Goal: Communication & Community: Ask a question

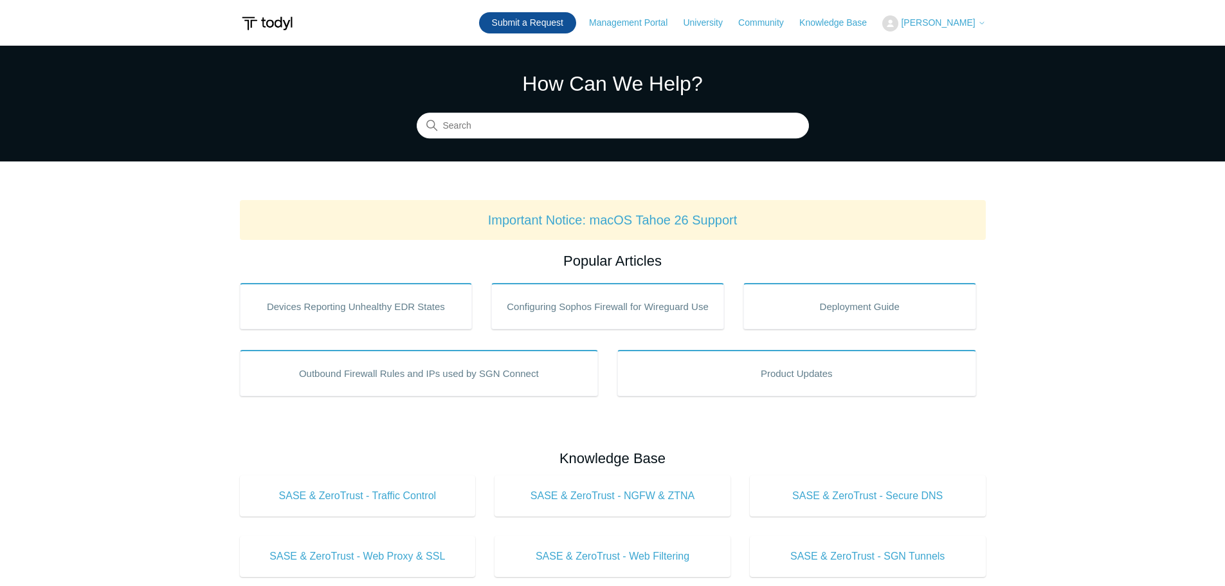
click at [563, 25] on link "Submit a Request" at bounding box center [527, 22] width 97 height 21
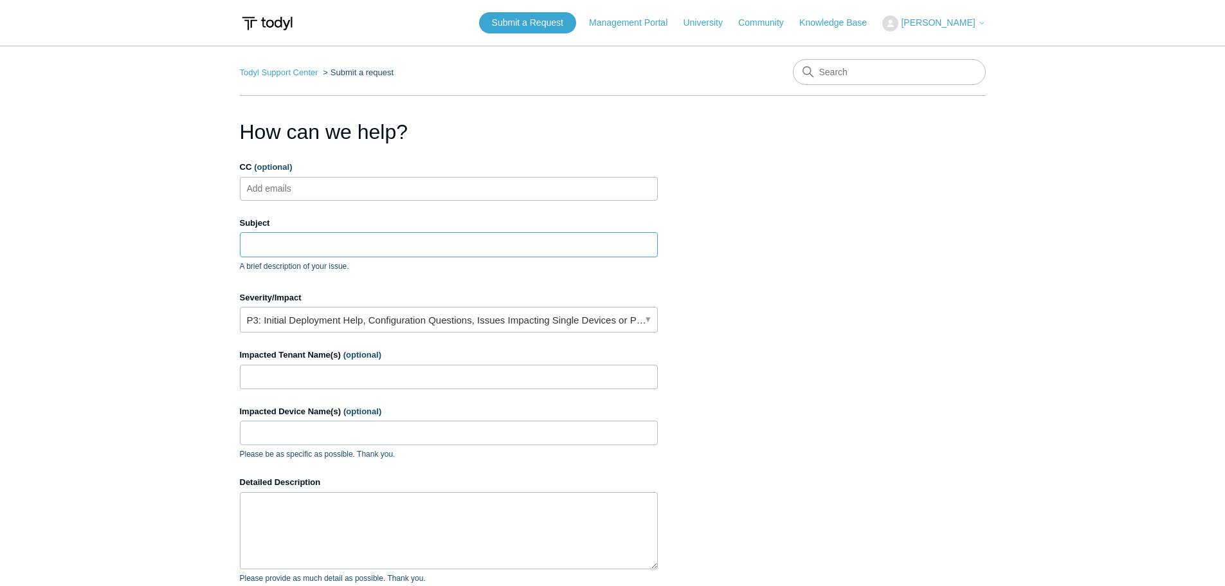
click at [282, 244] on input "Subject" at bounding box center [449, 244] width 418 height 24
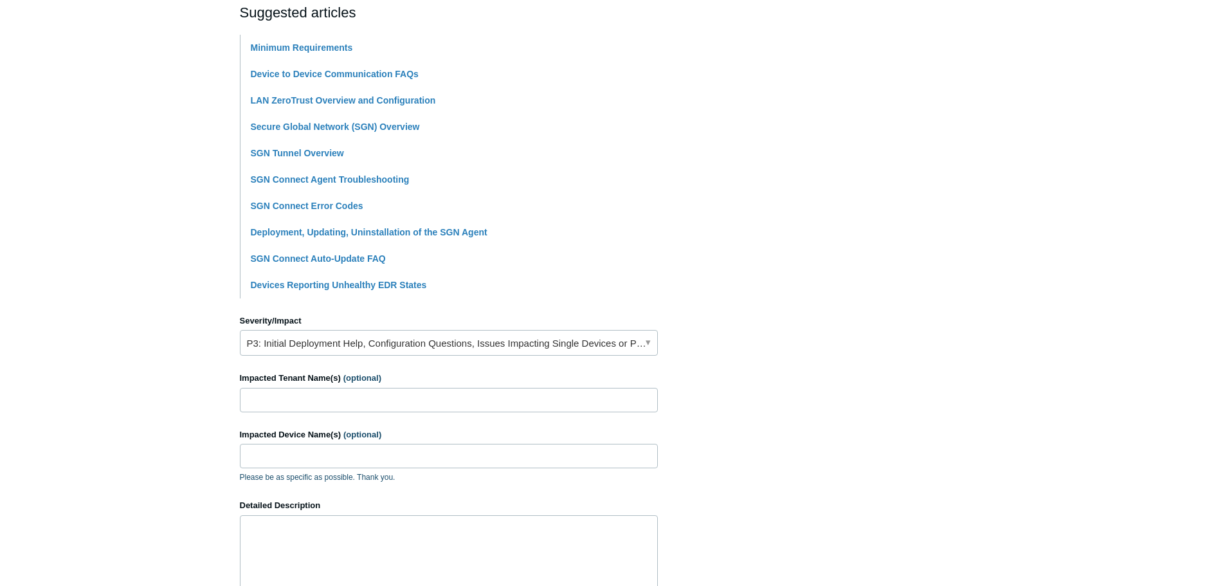
scroll to position [321, 0]
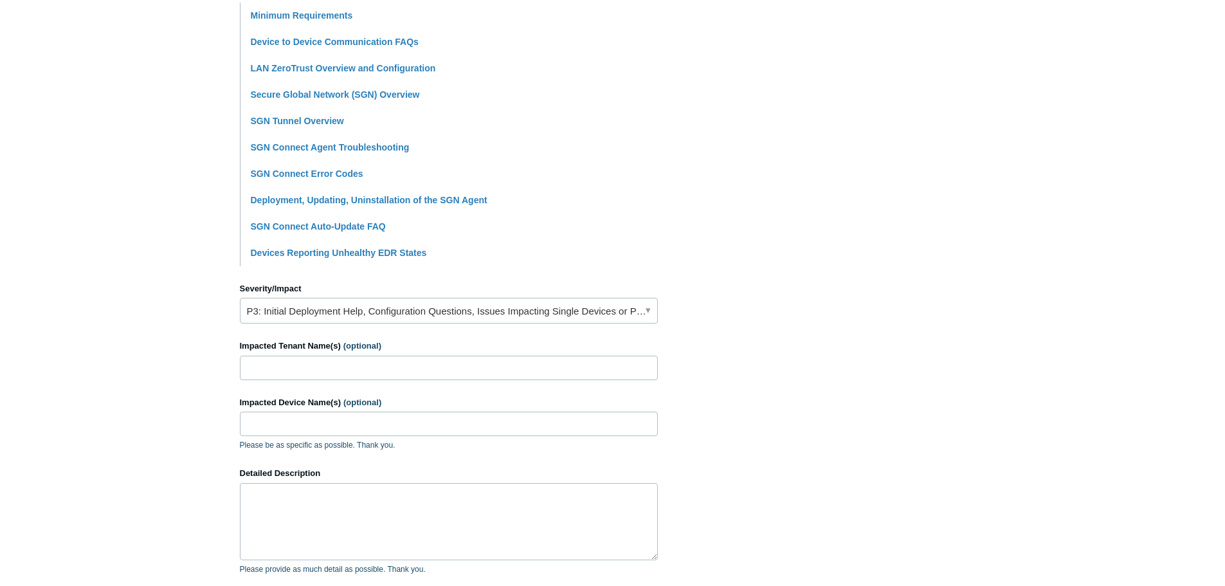
type input "Laptop running very slowly with SGN agent installed/running"
click at [383, 308] on link "P3: Initial Deployment Help, Configuration Questions, Issues Impacting Single D…" at bounding box center [449, 311] width 418 height 26
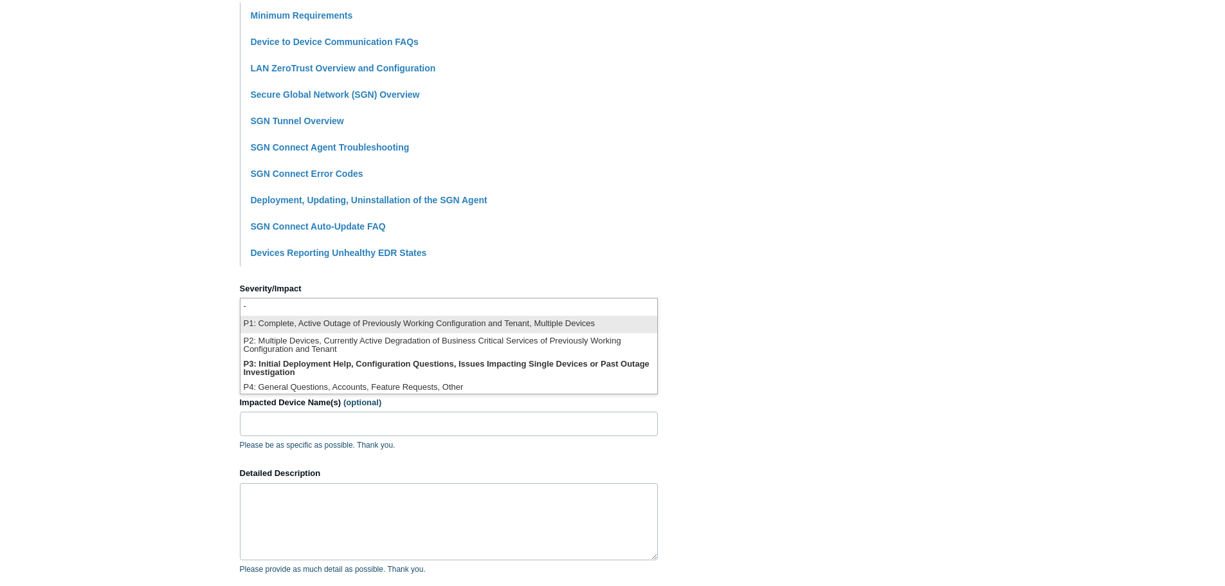
click at [390, 324] on li "P1: Complete, Active Outage of Previously Working Configuration and Tenant, Mul…" at bounding box center [448, 324] width 417 height 17
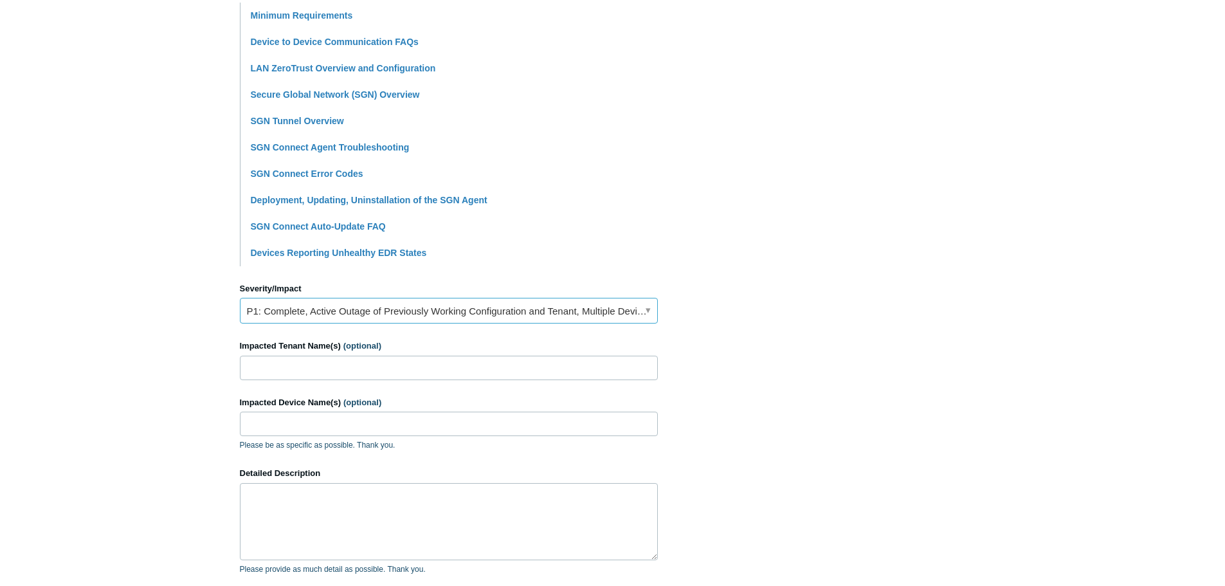
click at [395, 305] on link "P1: Complete, Active Outage of Previously Working Configuration and Tenant, Mul…" at bounding box center [449, 311] width 418 height 26
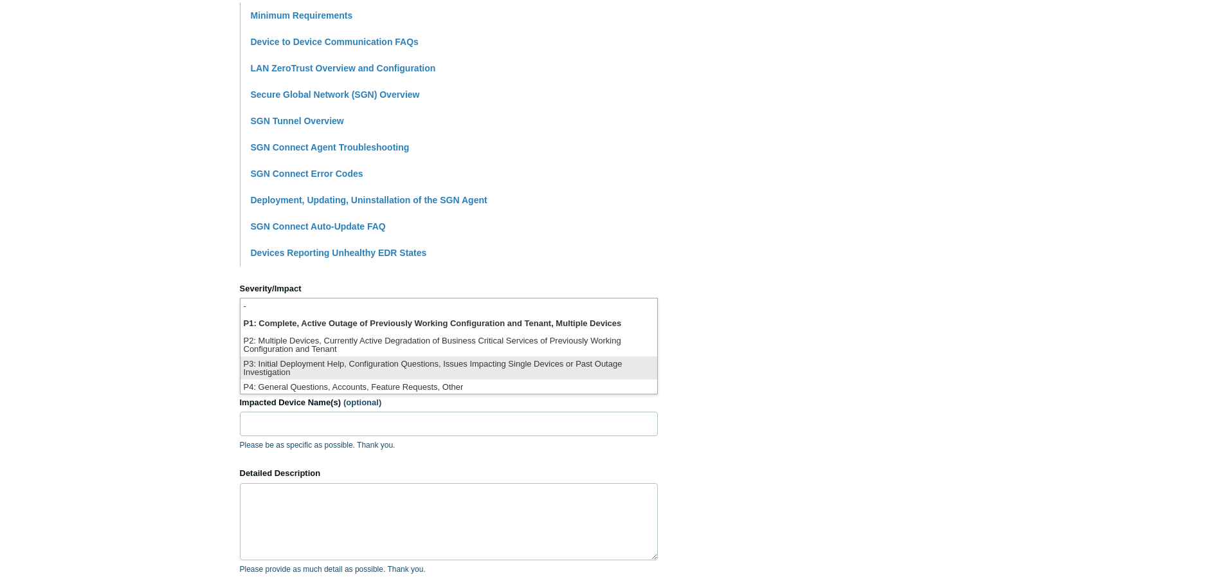
click at [373, 367] on li "P3: Initial Deployment Help, Configuration Questions, Issues Impacting Single D…" at bounding box center [448, 367] width 417 height 23
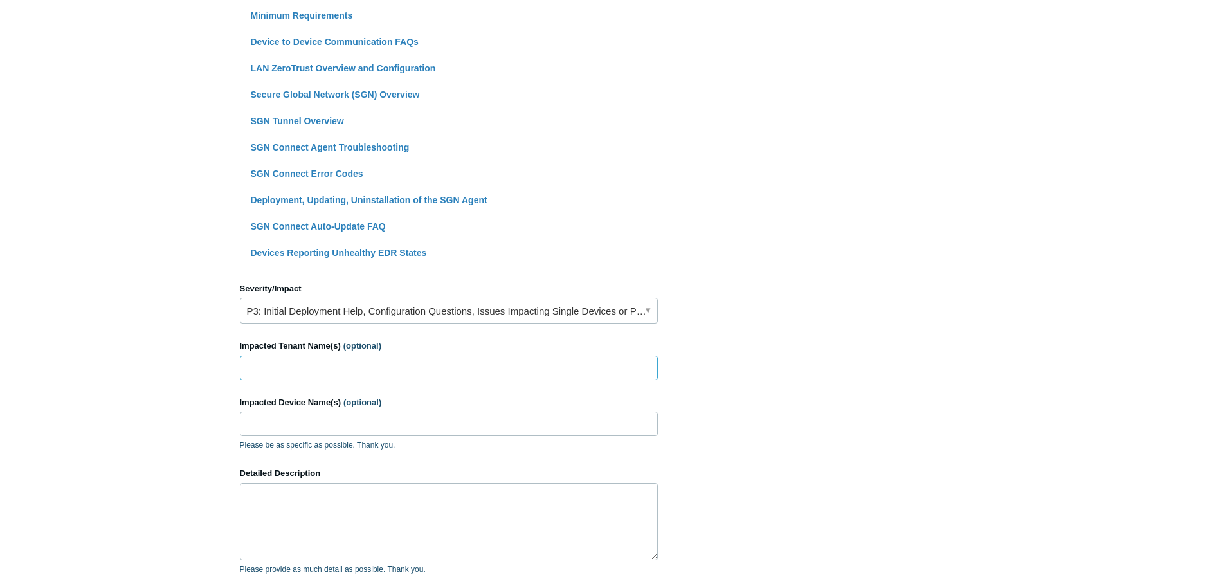
click at [373, 367] on input "Impacted Tenant Name(s) (optional)" at bounding box center [449, 368] width 418 height 24
type input "North Mountain Construction"
drag, startPoint x: 290, startPoint y: 422, endPoint x: 283, endPoint y: 456, distance: 35.4
click at [290, 422] on input "NMC-LAP-25" at bounding box center [449, 423] width 418 height 24
type input "NMC-LAP25"
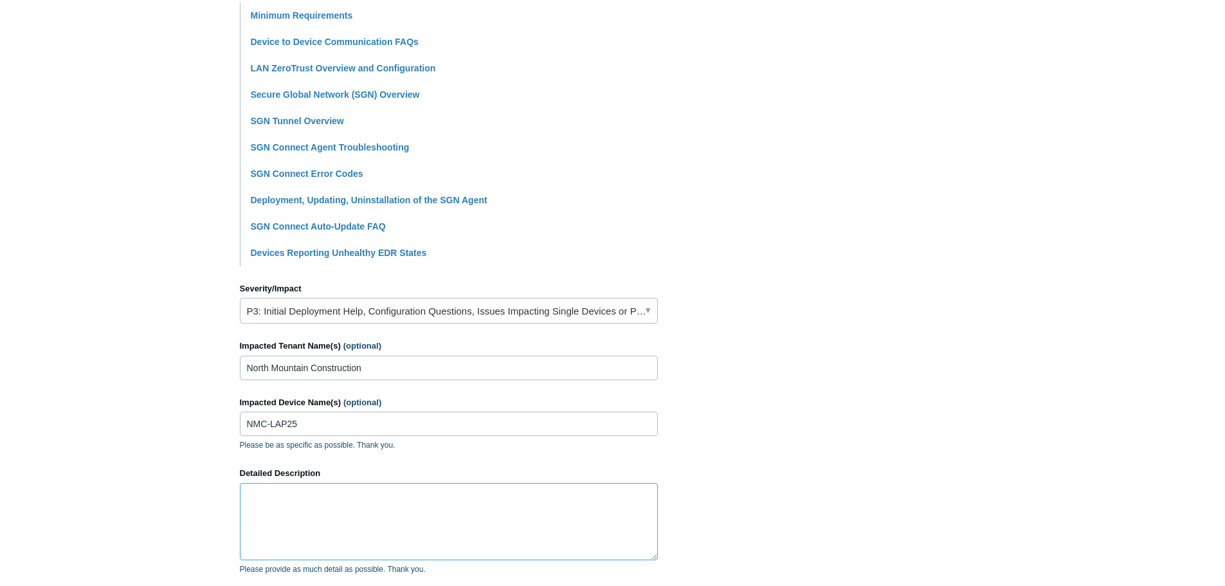
click at [276, 507] on textarea "Detailed Description" at bounding box center [449, 521] width 418 height 77
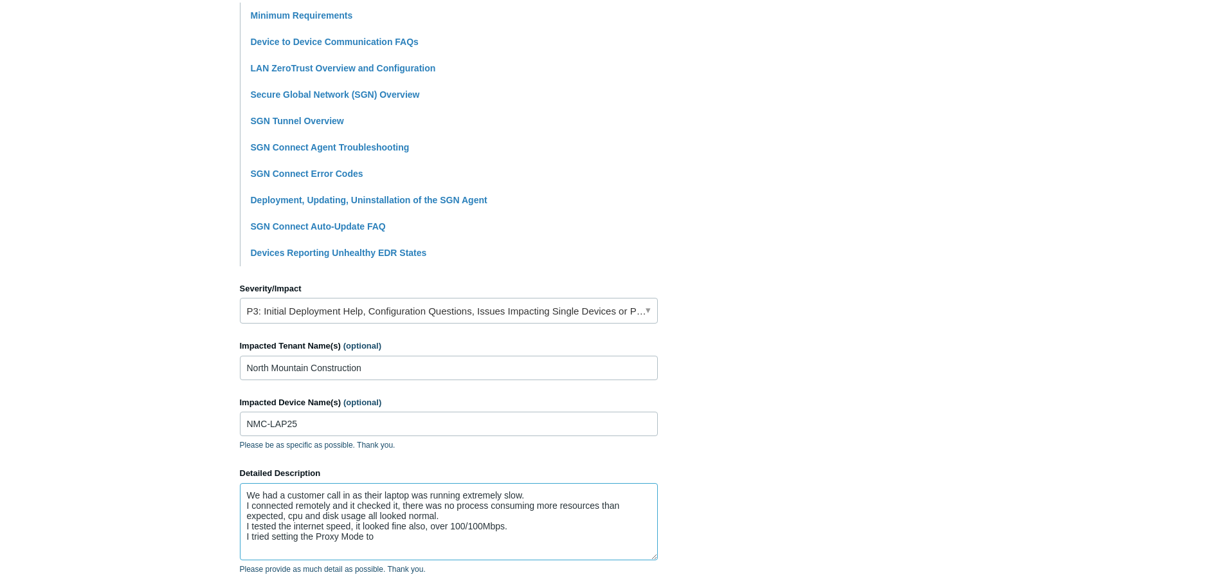
paste textarea "Full Proxy, User Initiated"
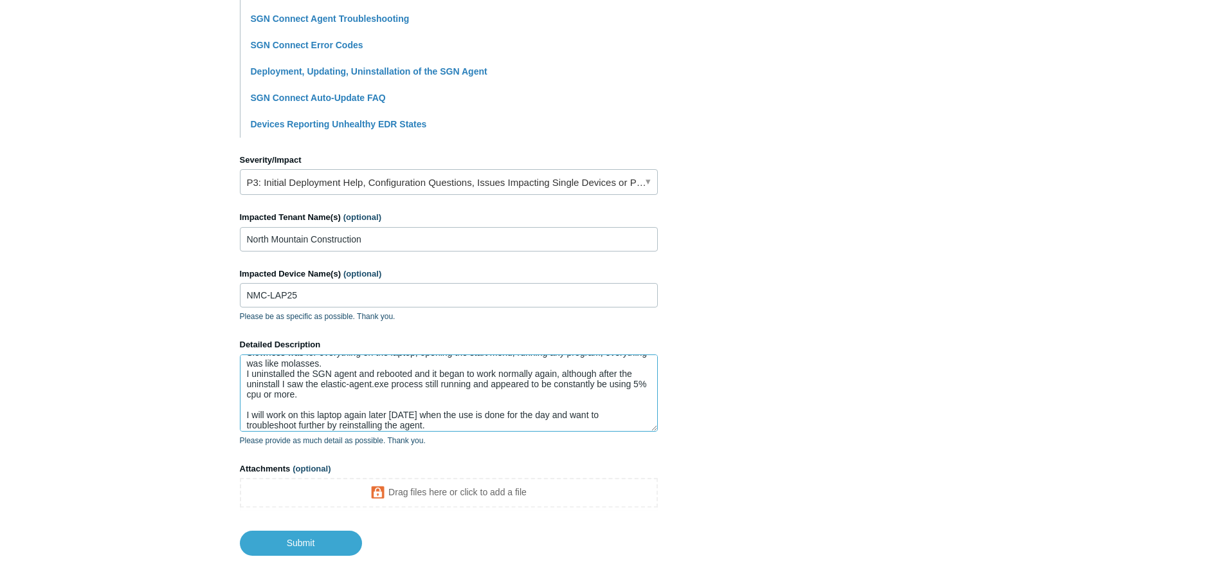
scroll to position [76, 0]
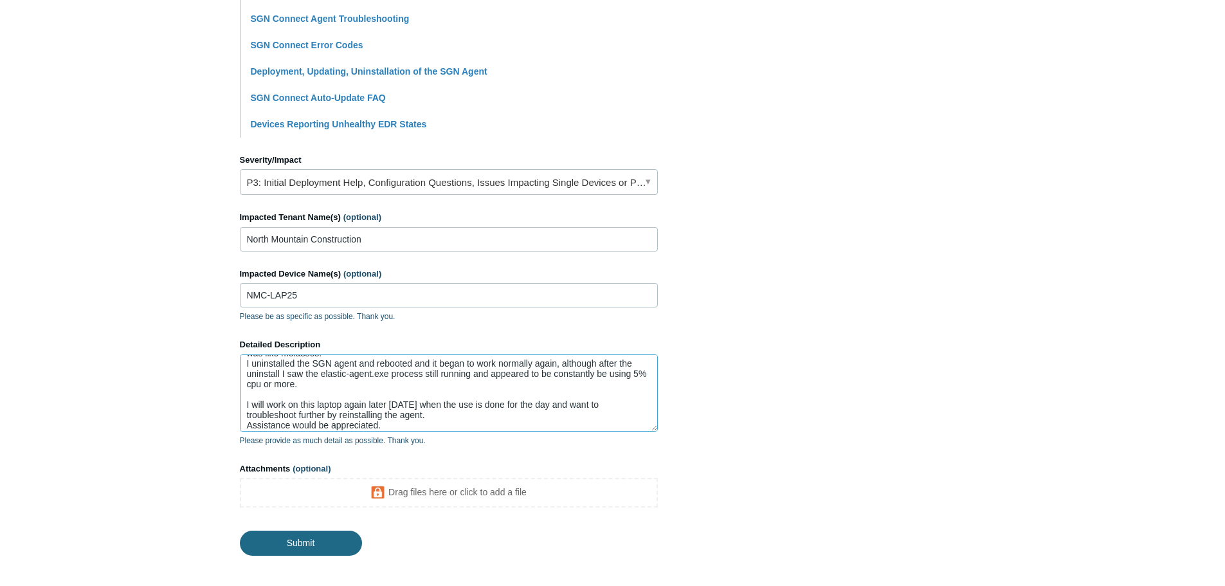
type textarea "We had a customer call in as their laptop was running extremely slow. I connect…"
click at [296, 545] on input "Submit" at bounding box center [301, 543] width 122 height 26
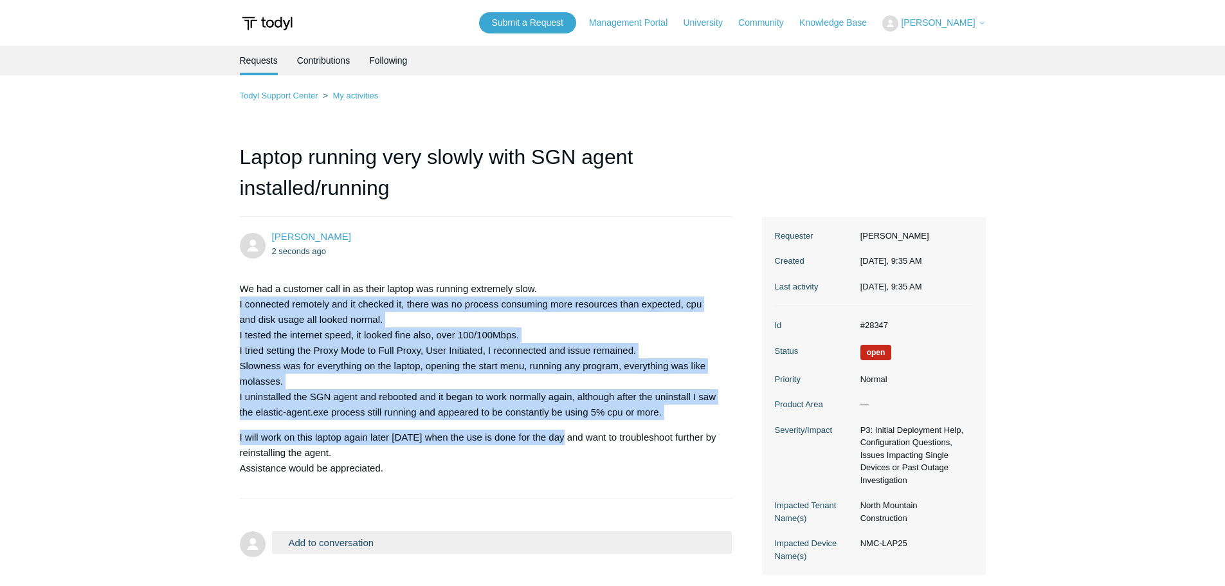
drag, startPoint x: 239, startPoint y: 301, endPoint x: 559, endPoint y: 434, distance: 347.3
click at [559, 434] on main "Requests Contributions Following Todyl Support Center My activities Laptop runn…" at bounding box center [612, 310] width 1225 height 529
copy div "I connected remotely and it checked it, there was no process consuming more res…"
